Goal: Task Accomplishment & Management: Manage account settings

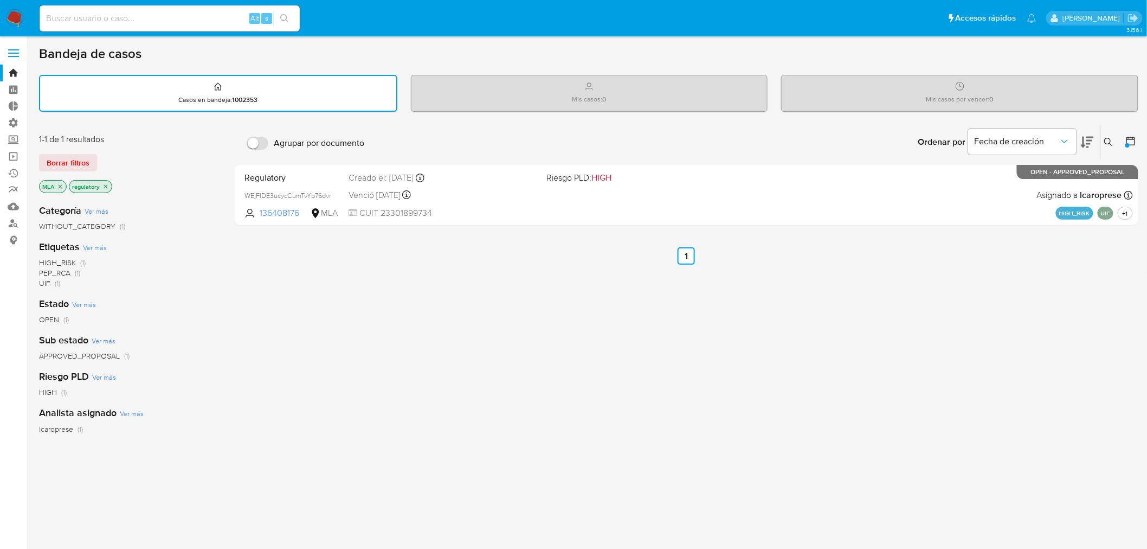
drag, startPoint x: 0, startPoint y: 0, endPoint x: 11, endPoint y: 50, distance: 51.6
click at [11, 50] on label at bounding box center [13, 53] width 27 height 23
click at [0, 0] on input "checkbox" at bounding box center [0, 0] width 0 height 0
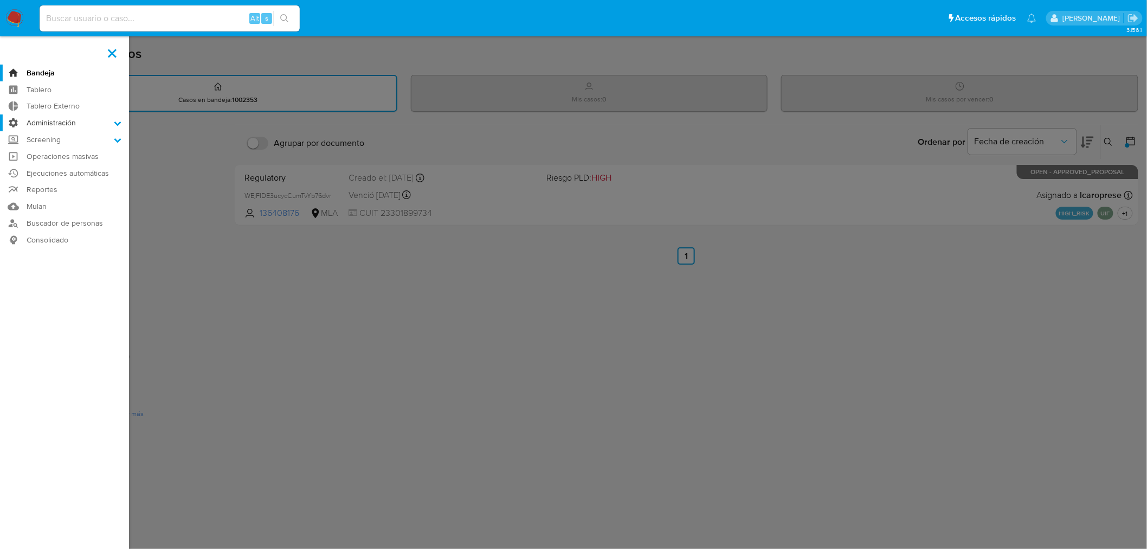
click at [111, 125] on label "Administración" at bounding box center [64, 122] width 129 height 17
click at [0, 0] on input "Administración" at bounding box center [0, 0] width 0 height 0
click at [57, 164] on link "Usuarios" at bounding box center [64, 166] width 129 height 14
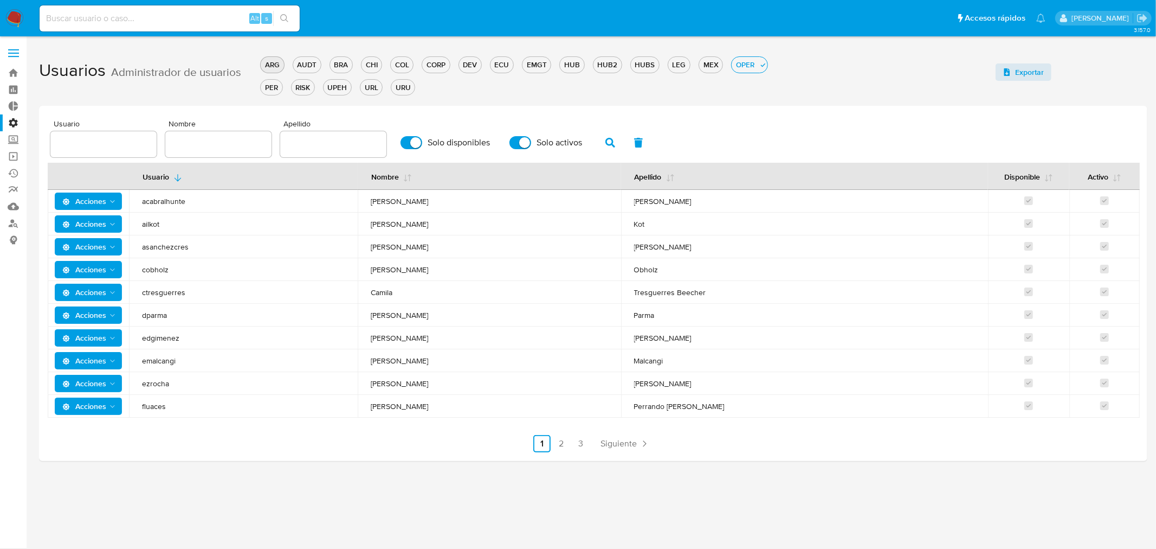
click at [278, 62] on div "ARG" at bounding box center [272, 65] width 23 height 10
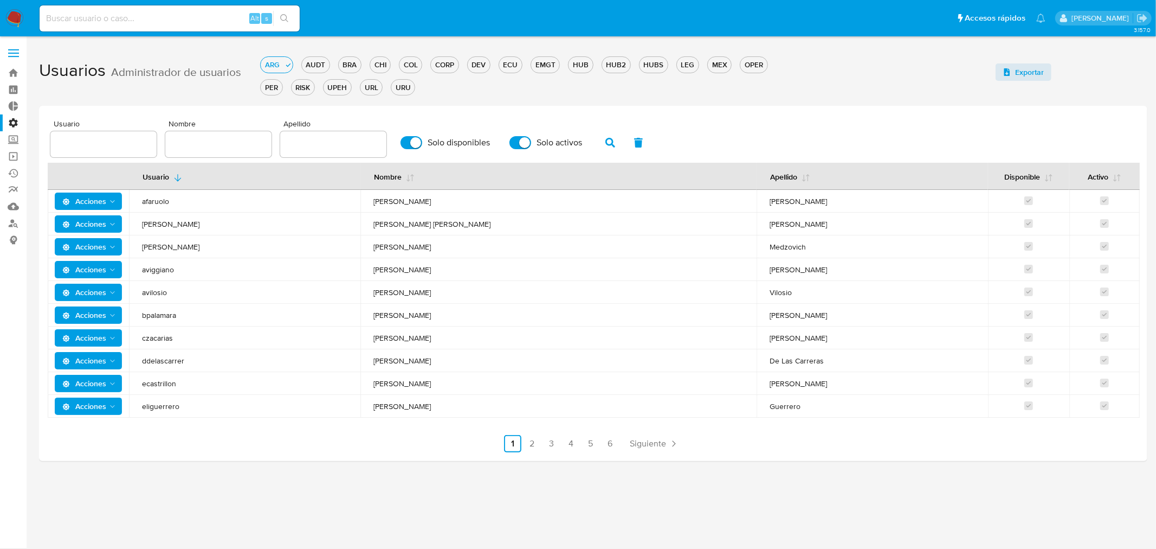
click at [256, 138] on input "text" at bounding box center [218, 144] width 106 height 14
type input "rober"
click at [605, 142] on icon "button" at bounding box center [610, 143] width 10 height 10
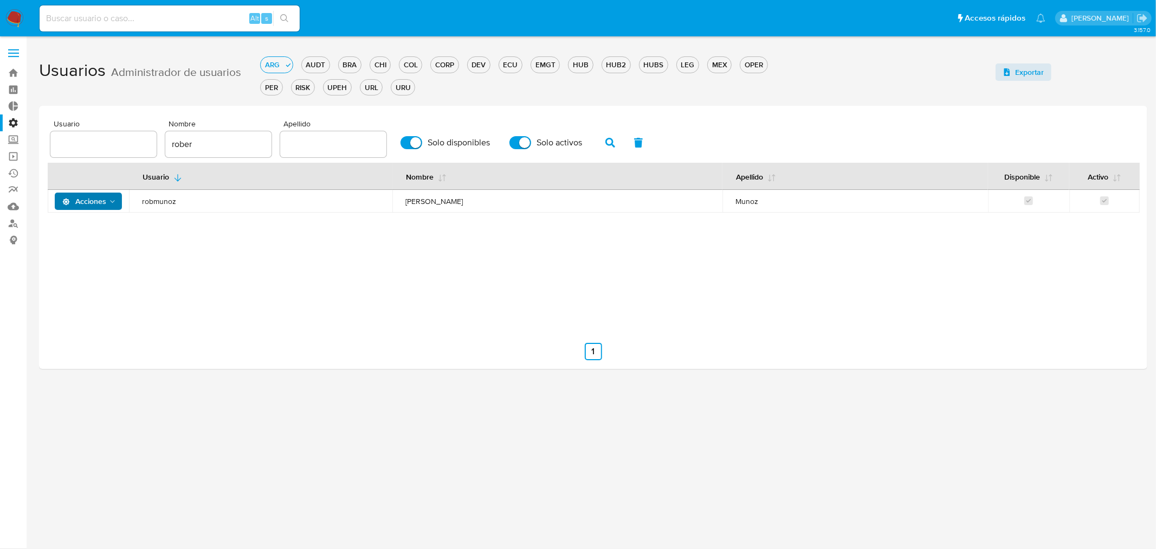
click at [101, 199] on span "Acciones" at bounding box center [84, 200] width 44 height 17
click at [102, 252] on button "Permisos" at bounding box center [91, 255] width 98 height 26
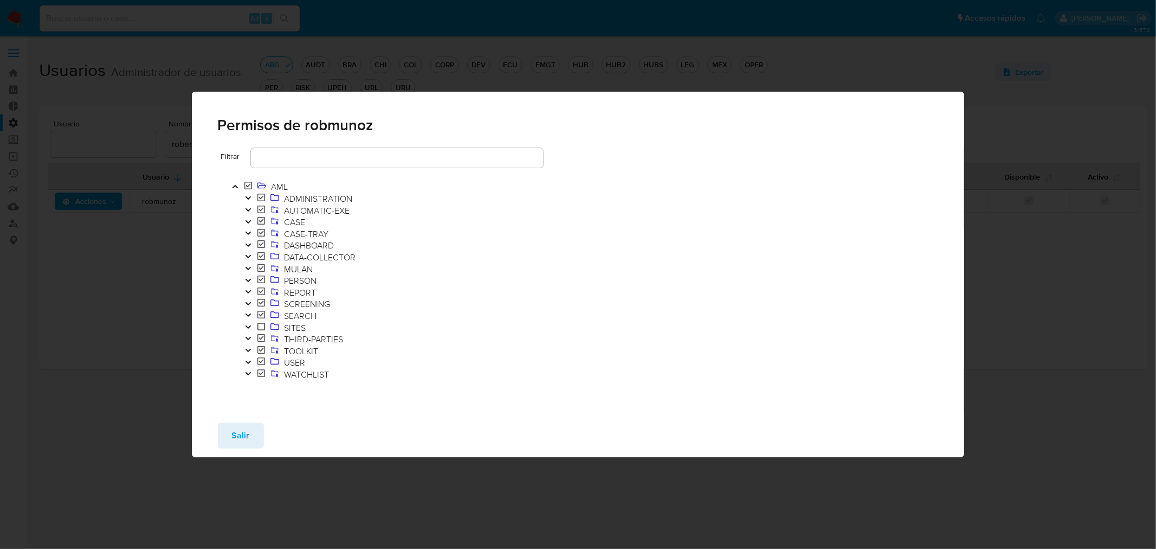
click at [247, 360] on icon "Toggle" at bounding box center [248, 362] width 8 height 7
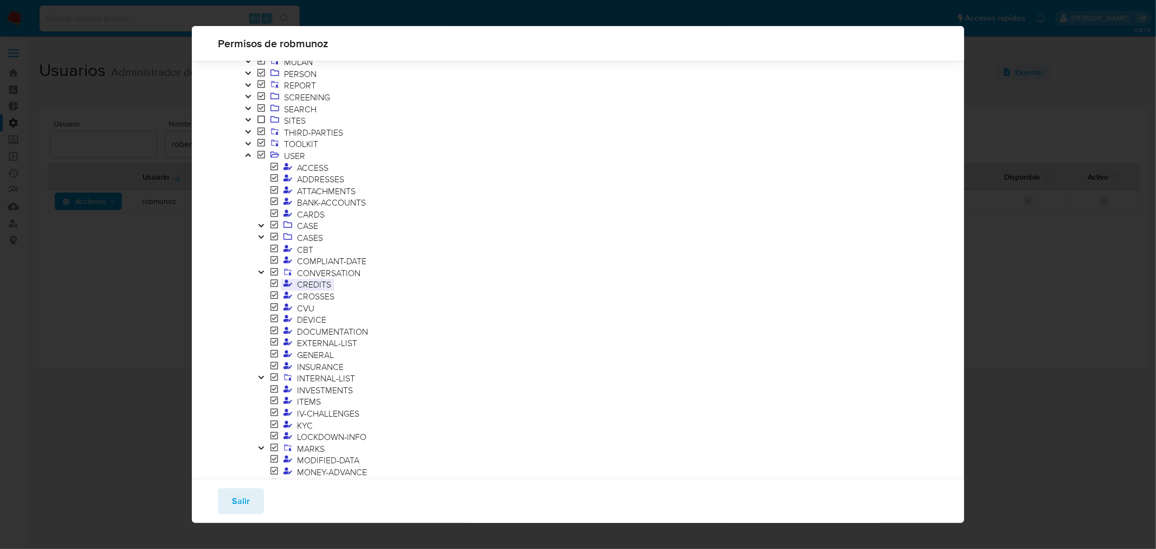
scroll to position [99, 0]
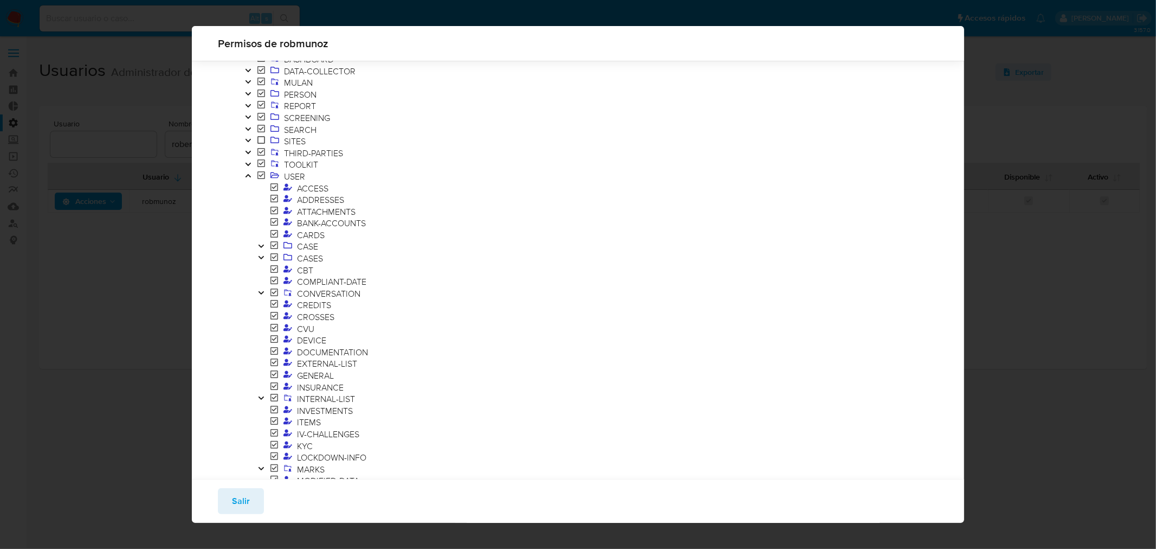
click at [244, 177] on icon "Toggle" at bounding box center [248, 175] width 8 height 7
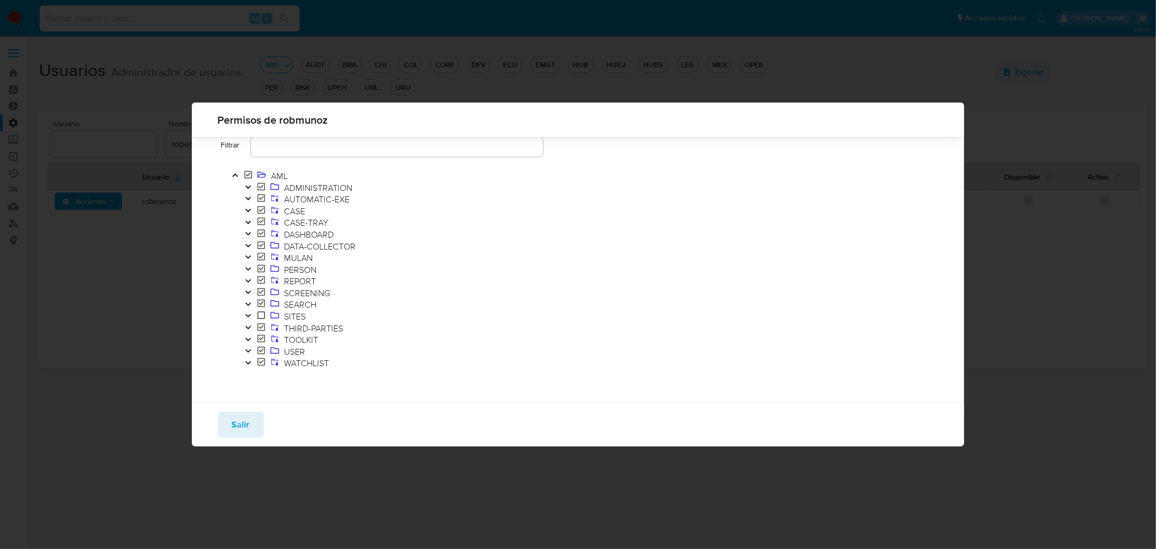
click at [250, 264] on button "Toggle" at bounding box center [248, 270] width 13 height 12
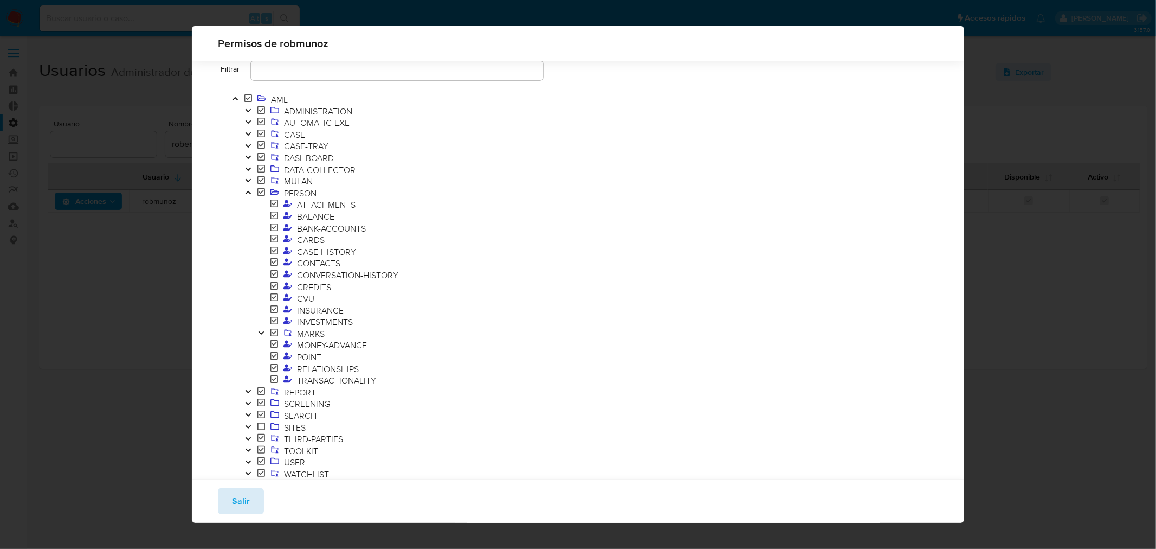
click at [248, 503] on span "Salir" at bounding box center [241, 501] width 18 height 24
